Goal: Book appointment/travel/reservation

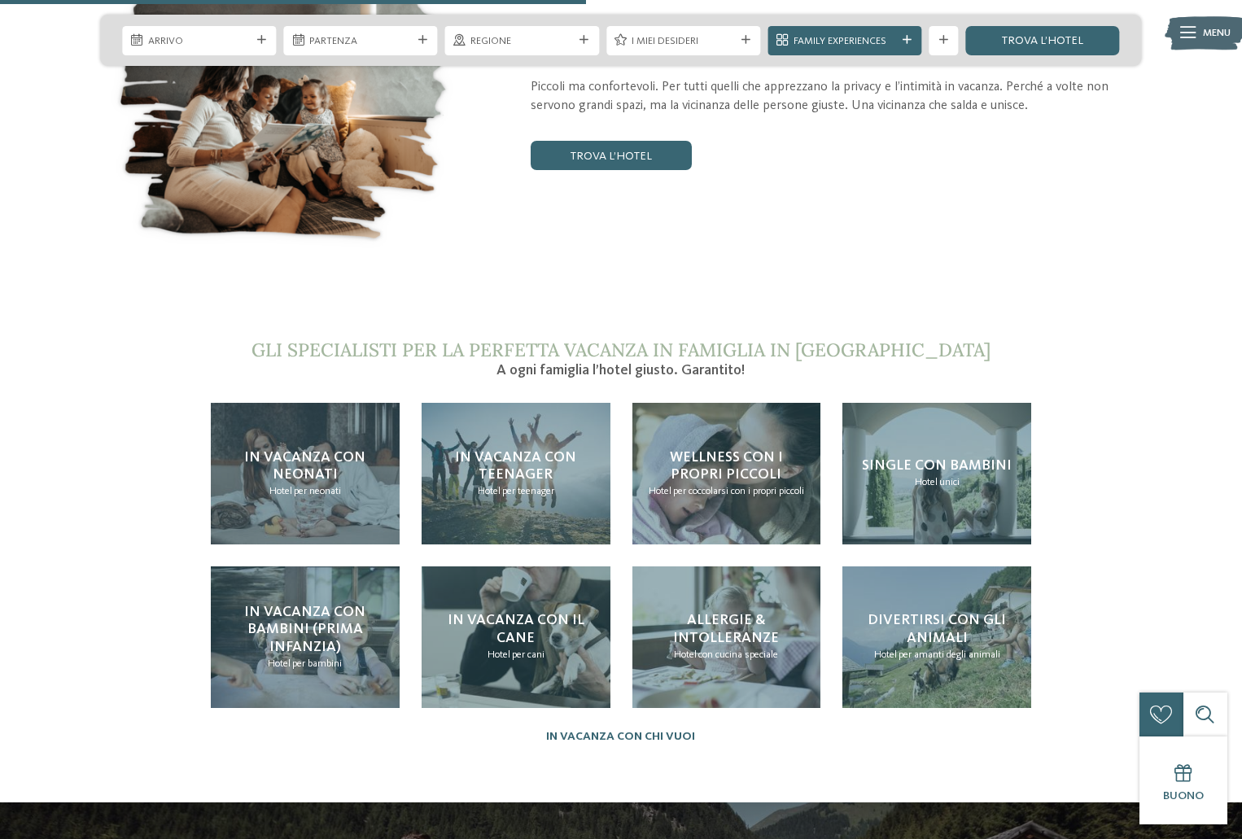
scroll to position [3173, 0]
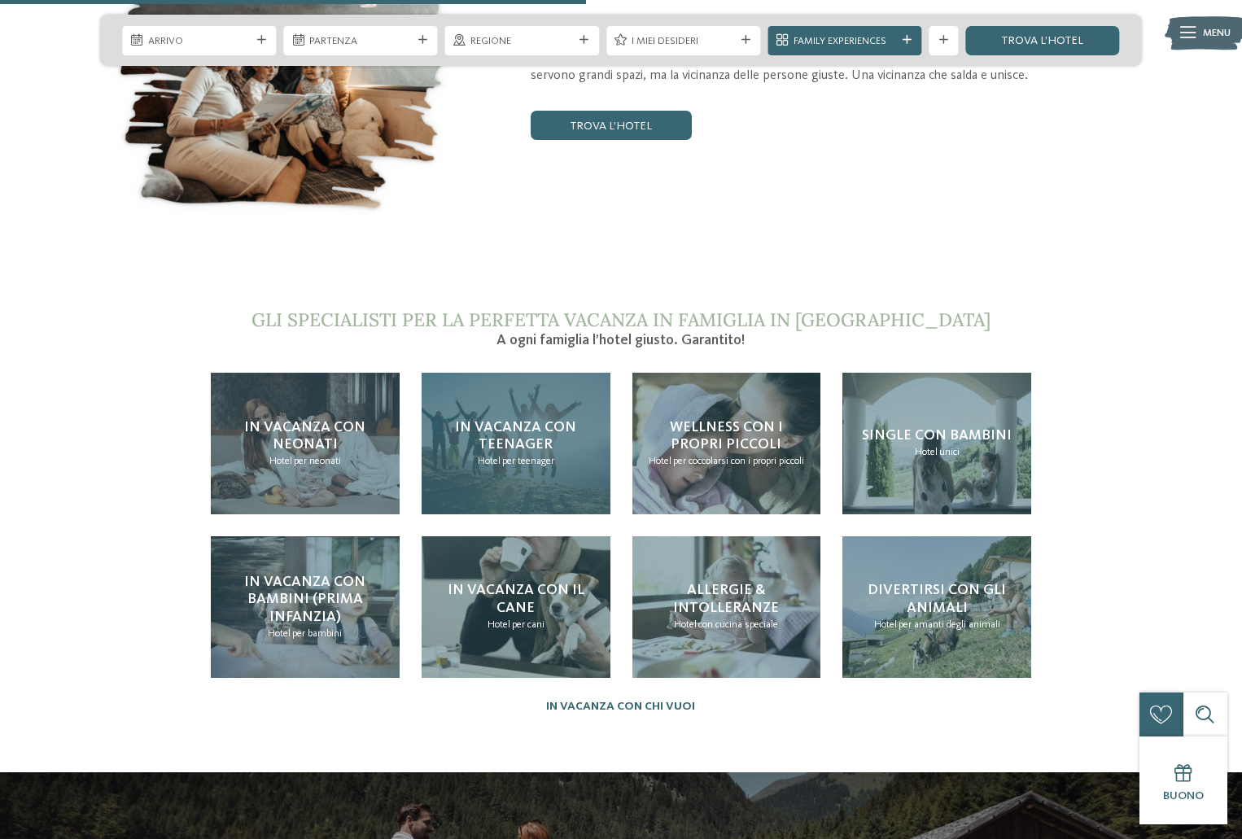
click at [541, 456] on span "per teenager" at bounding box center [528, 461] width 52 height 11
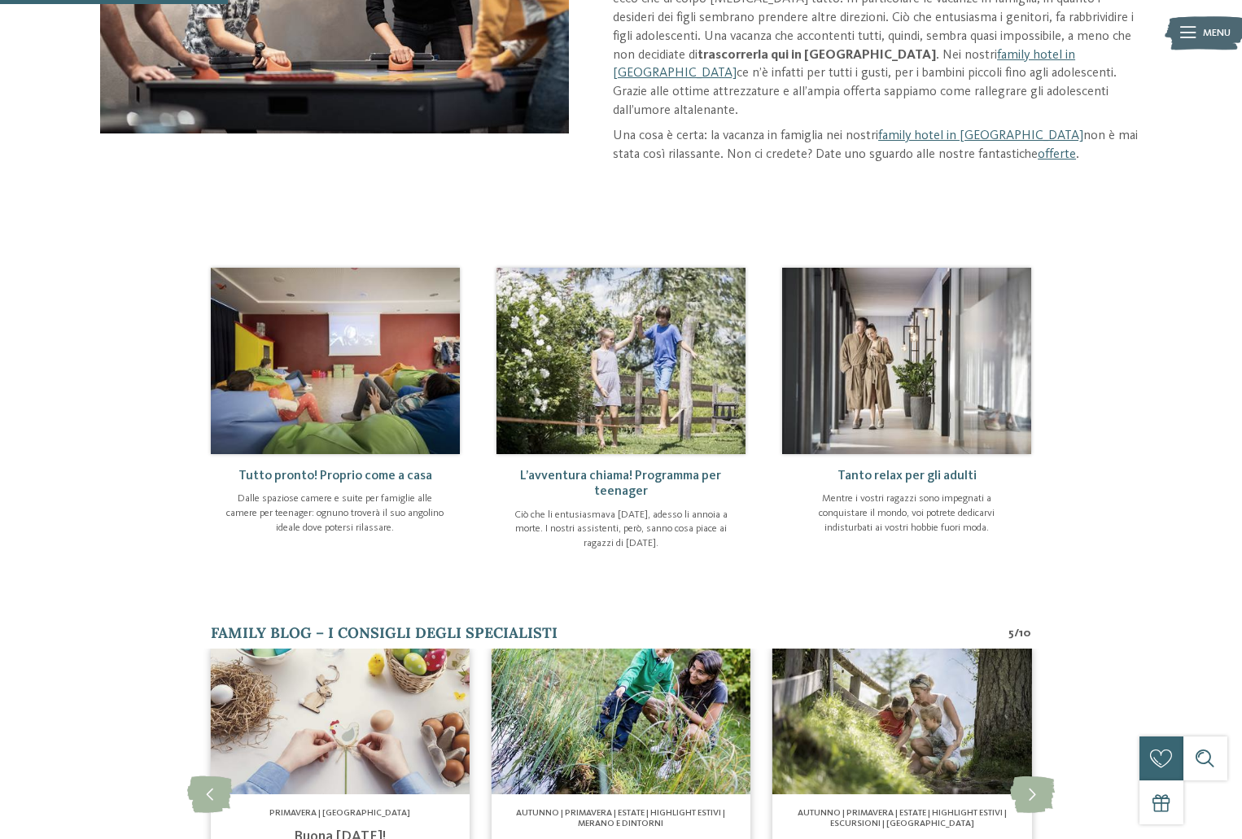
scroll to position [407, 0]
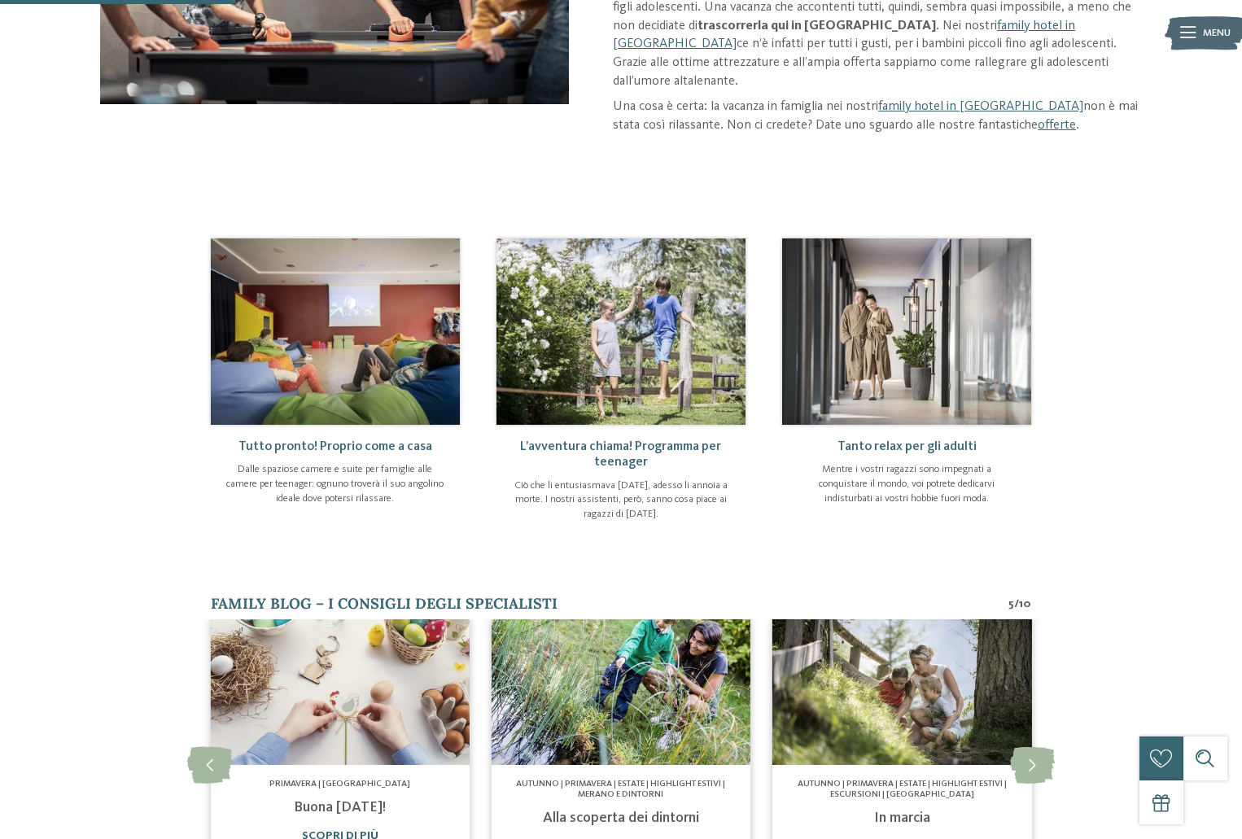
click at [312, 347] on img at bounding box center [335, 331] width 249 height 186
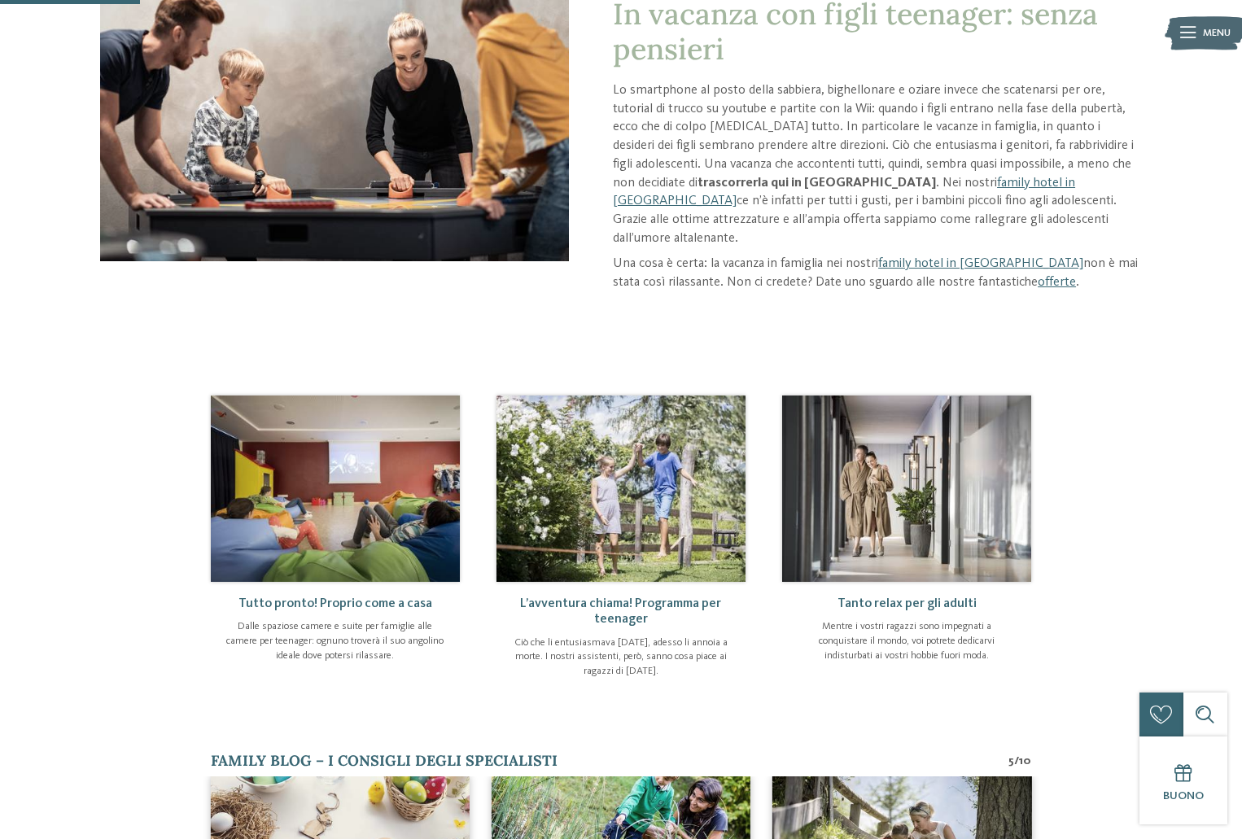
scroll to position [244, 0]
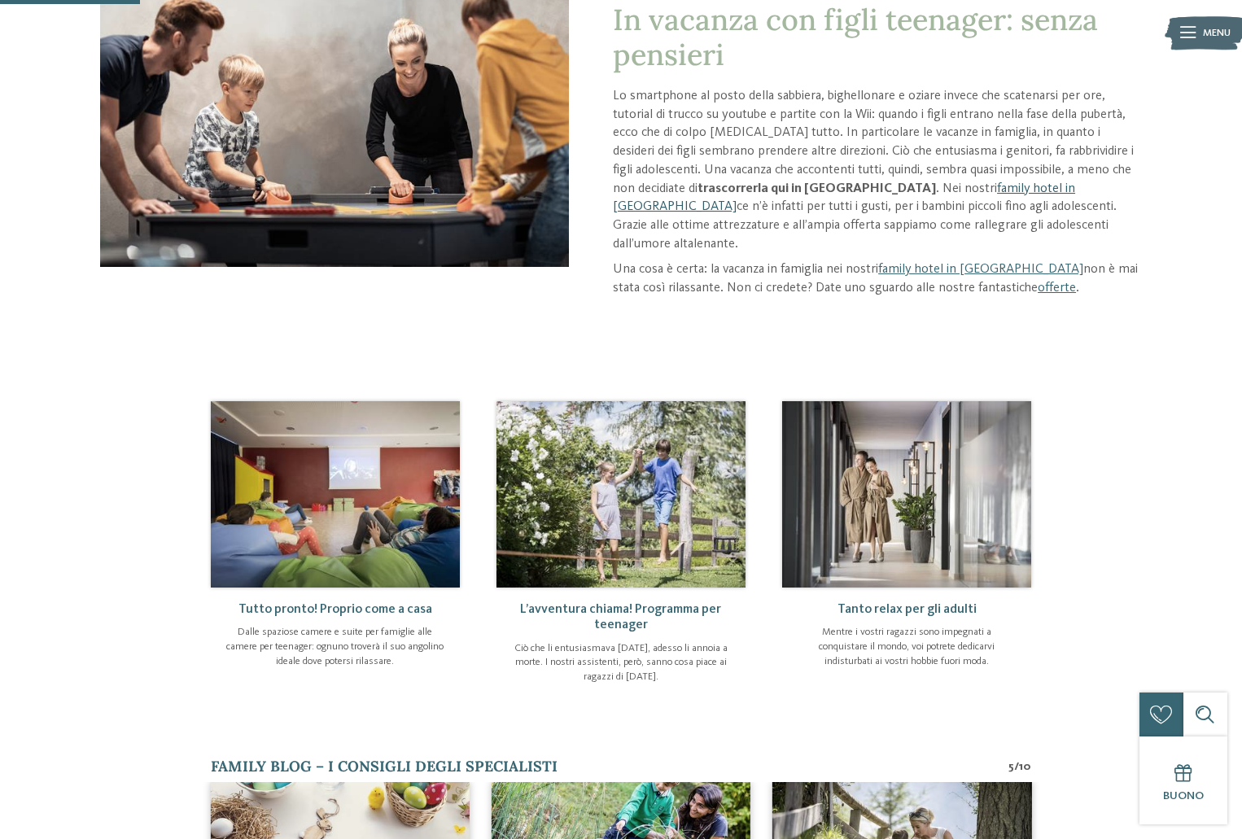
click at [916, 190] on link "family hotel in [GEOGRAPHIC_DATA]" at bounding box center [844, 198] width 462 height 32
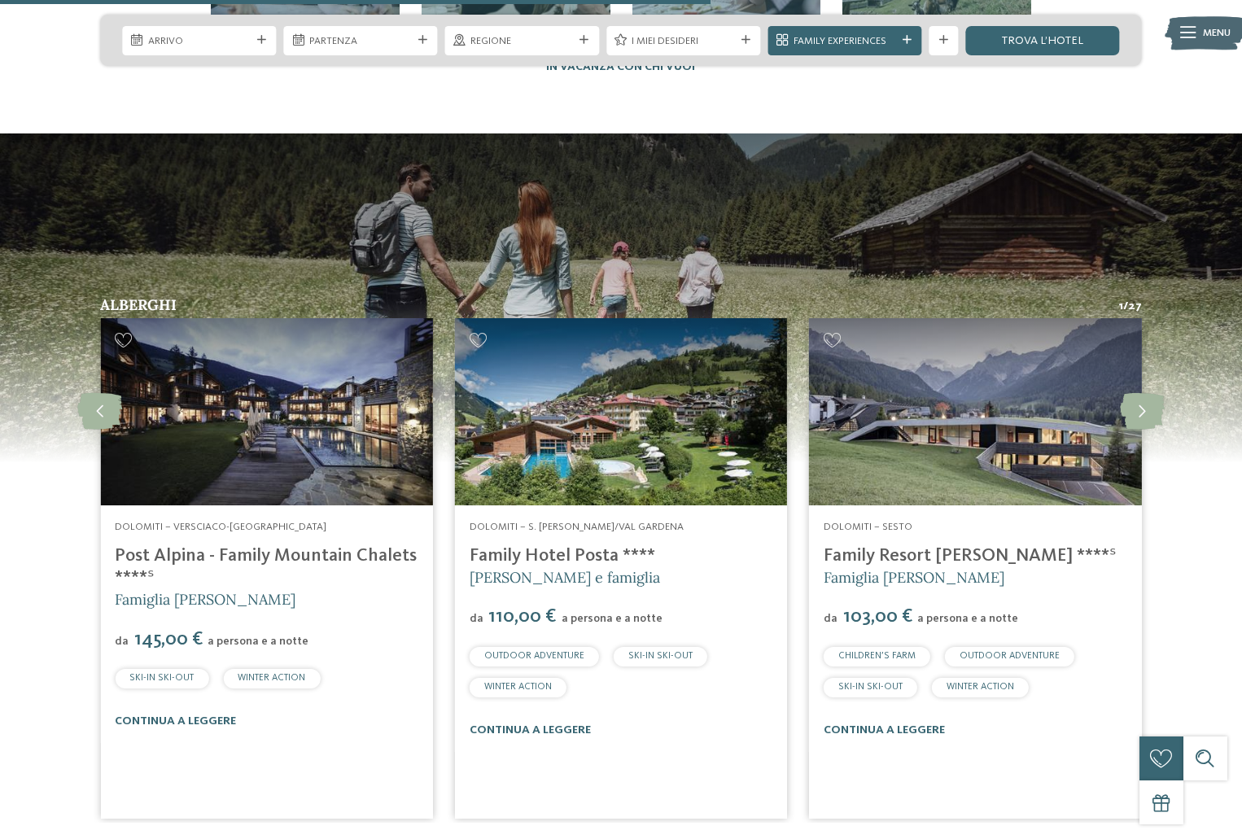
scroll to position [3906, 0]
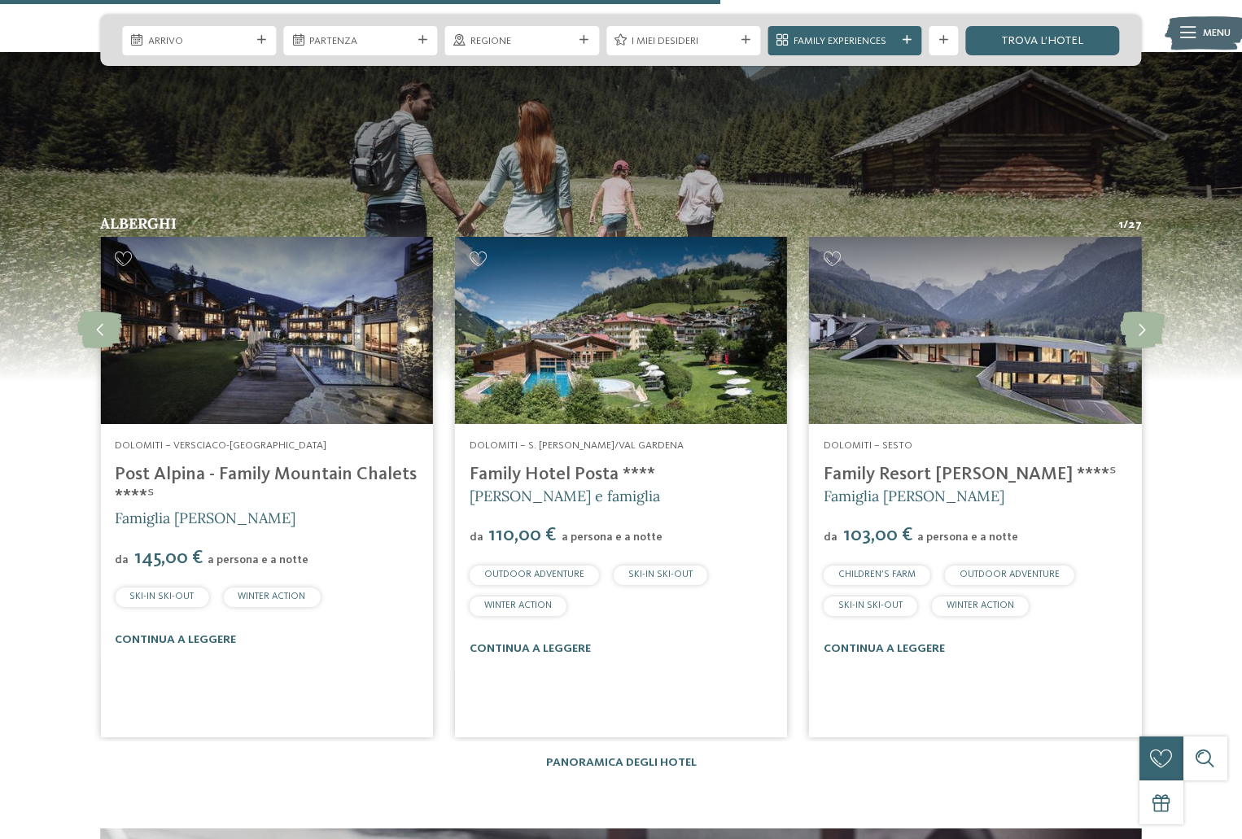
click at [977, 304] on img at bounding box center [975, 330] width 332 height 187
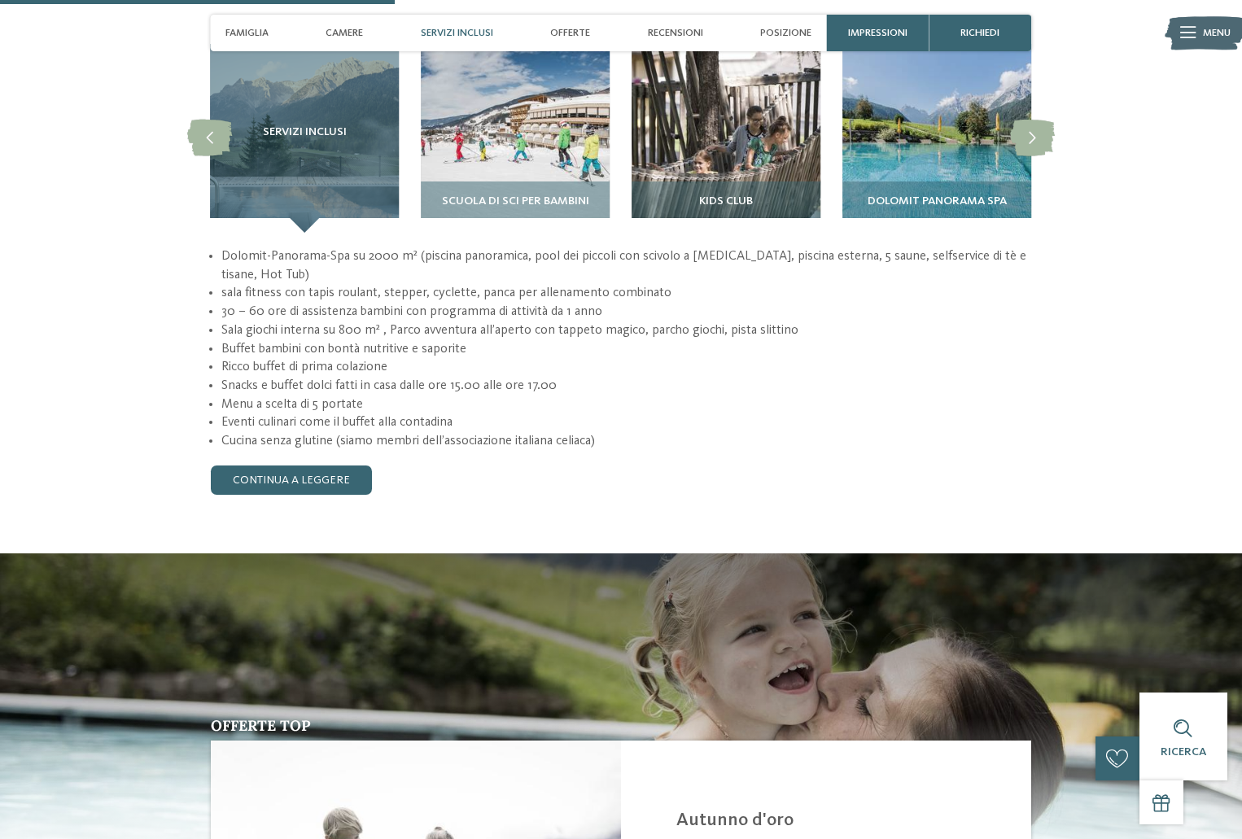
scroll to position [1465, 0]
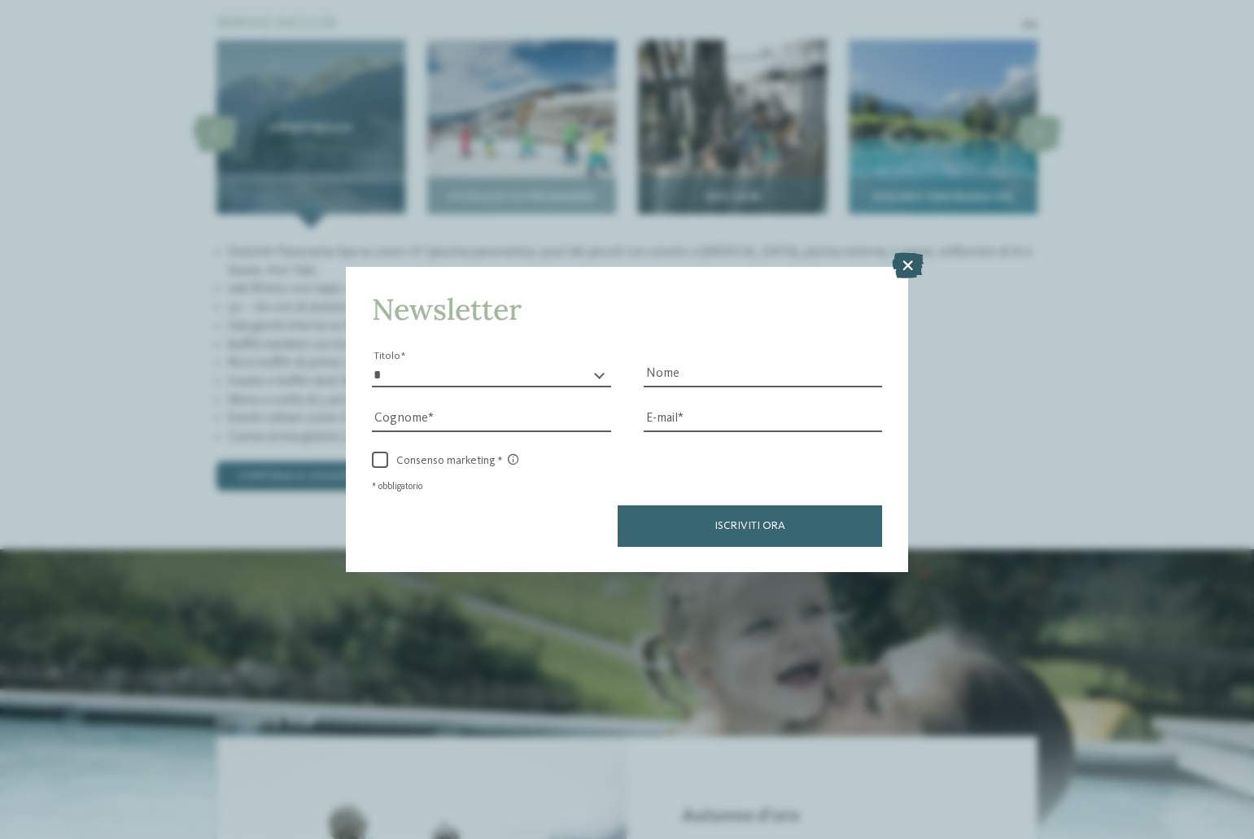
click at [907, 259] on icon at bounding box center [908, 265] width 32 height 26
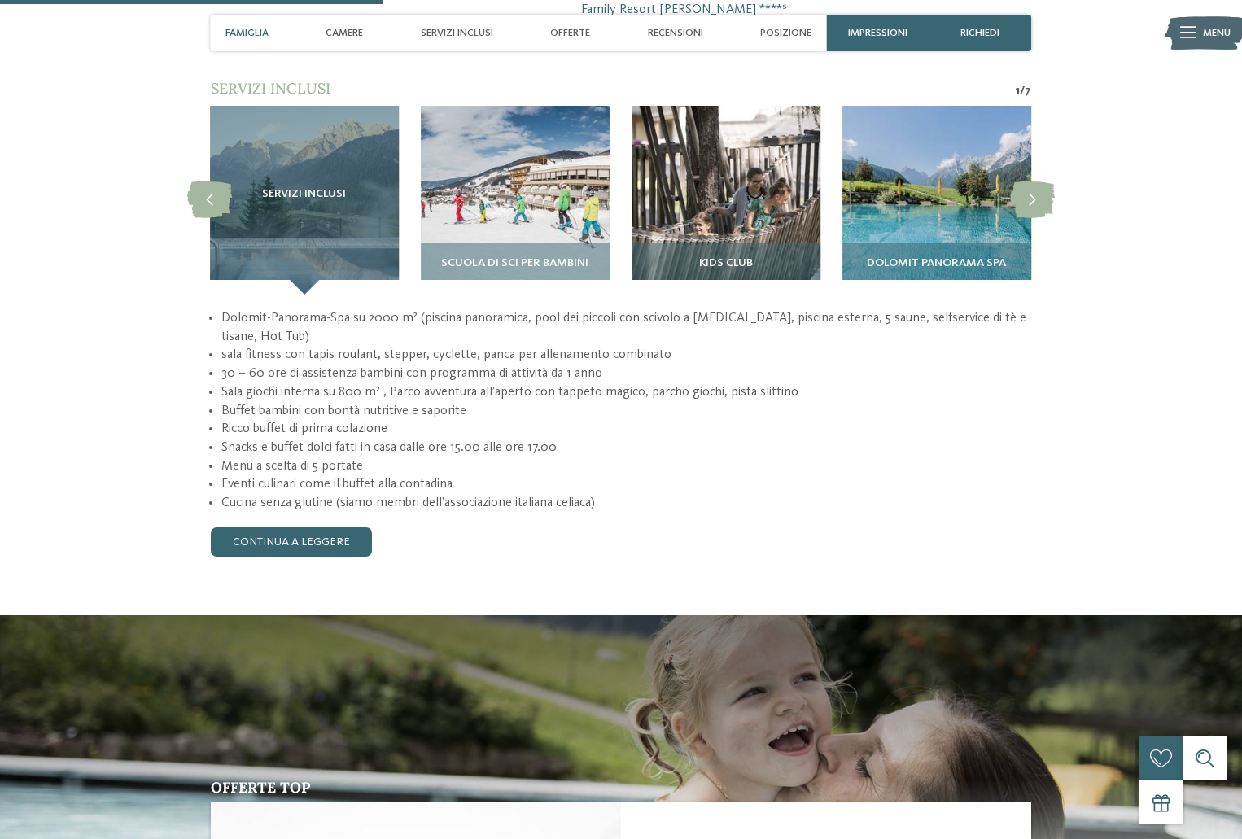
scroll to position [1302, 0]
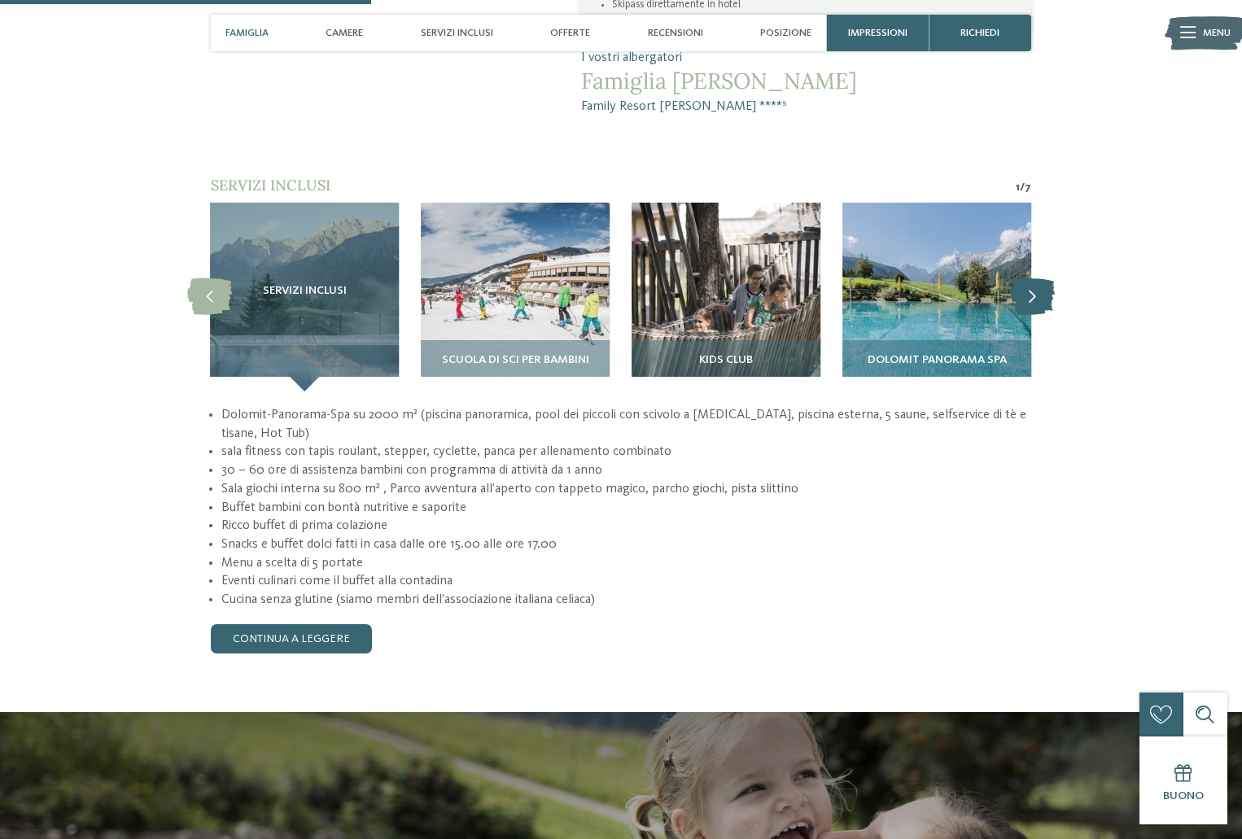
click at [1020, 278] on icon at bounding box center [1032, 296] width 45 height 37
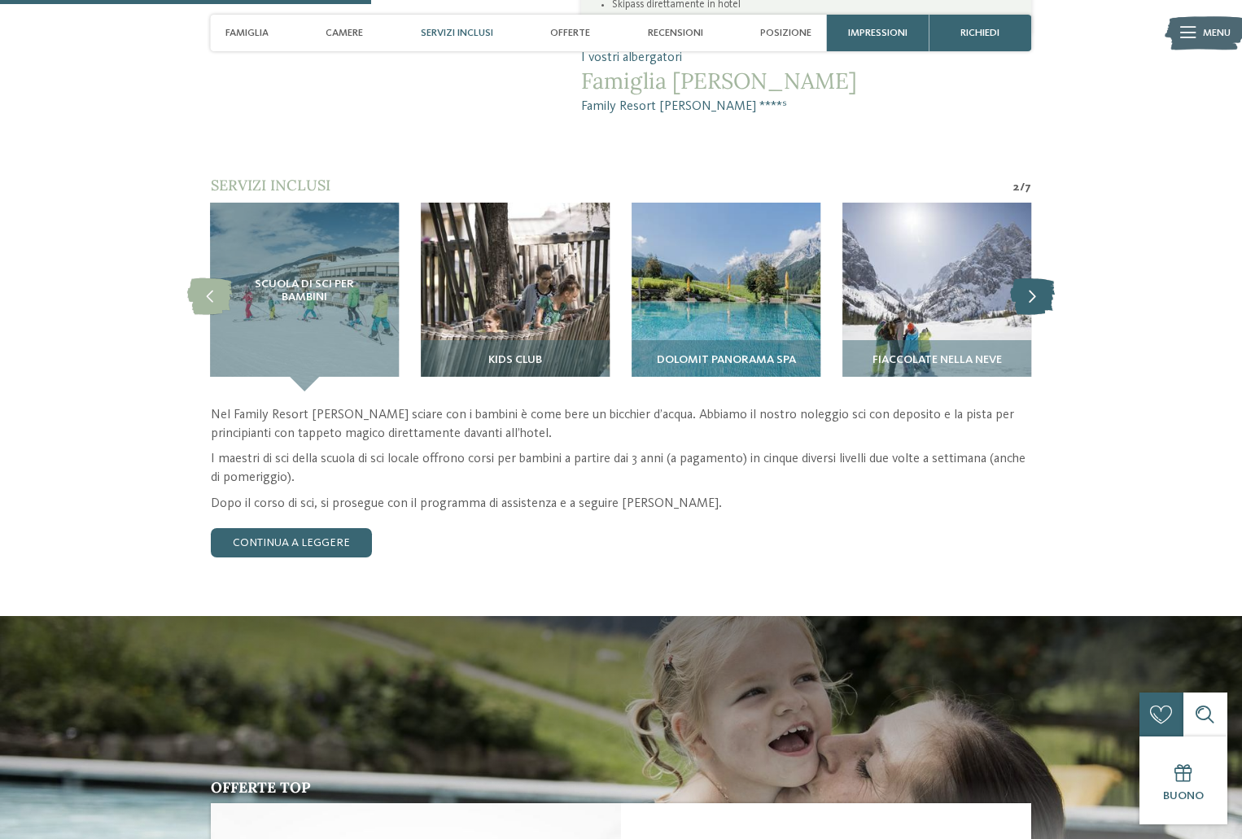
click at [1020, 278] on icon at bounding box center [1032, 296] width 45 height 37
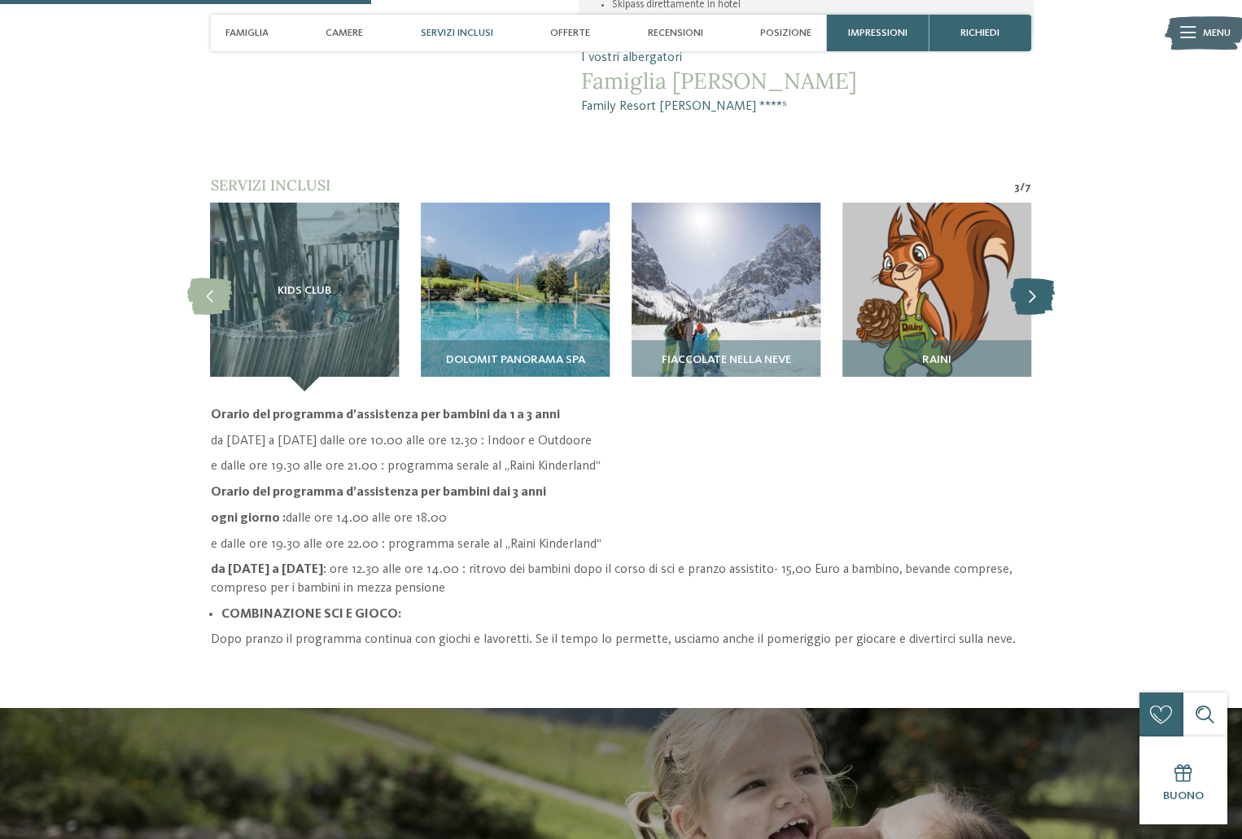
click at [1020, 278] on icon at bounding box center [1032, 296] width 45 height 37
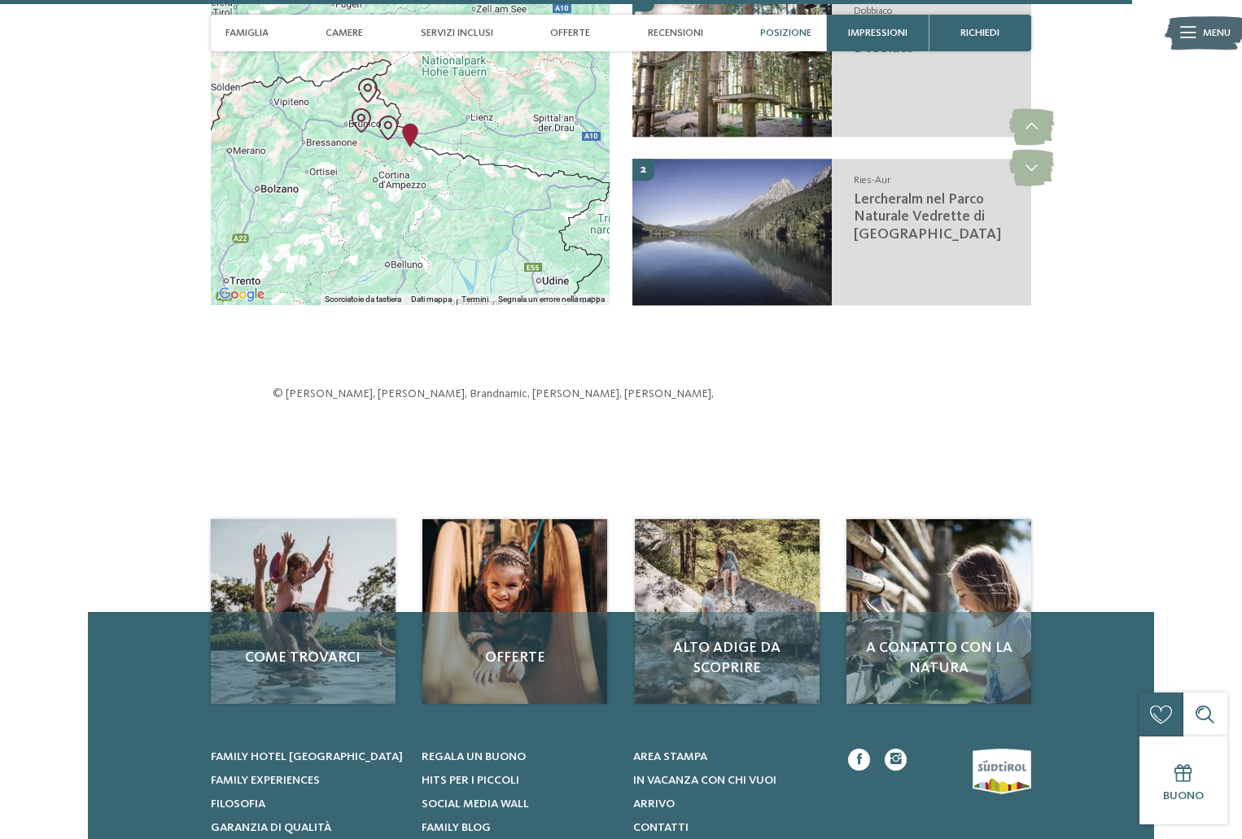
scroll to position [3625, 0]
